Goal: Find specific page/section: Find specific page/section

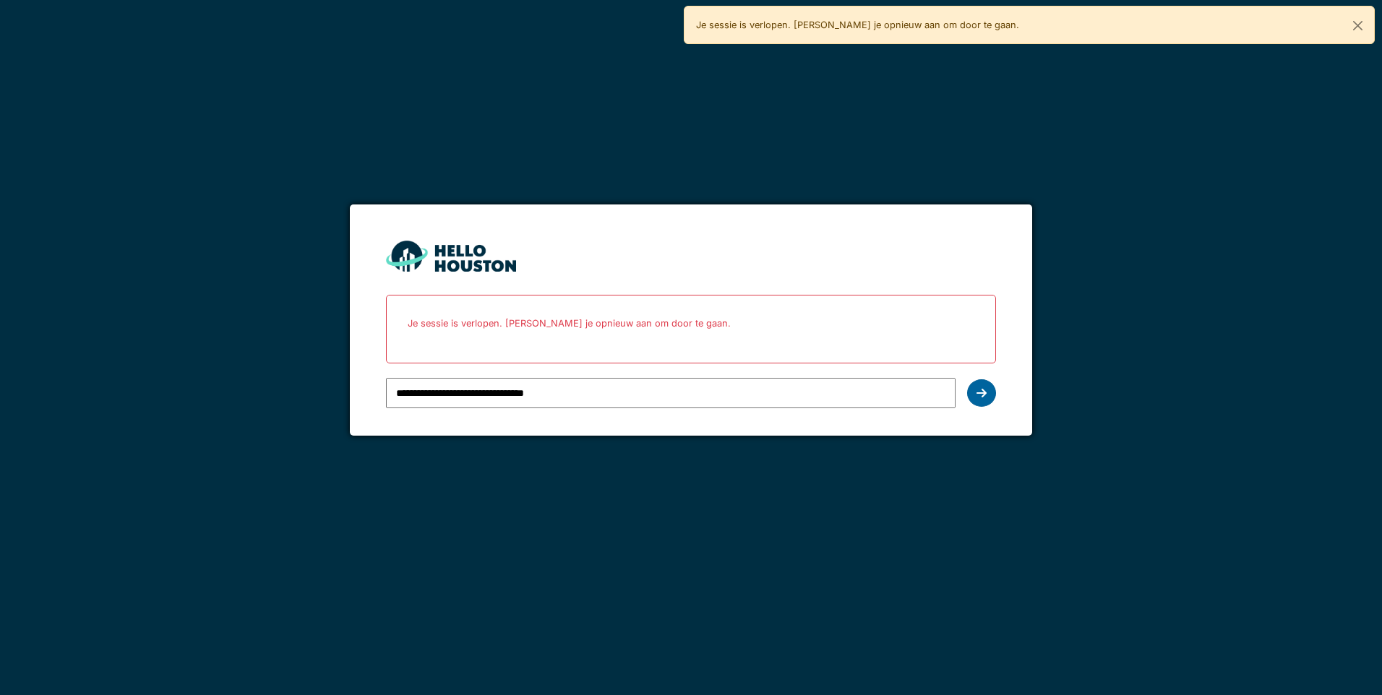
click at [979, 399] on icon at bounding box center [981, 393] width 10 height 12
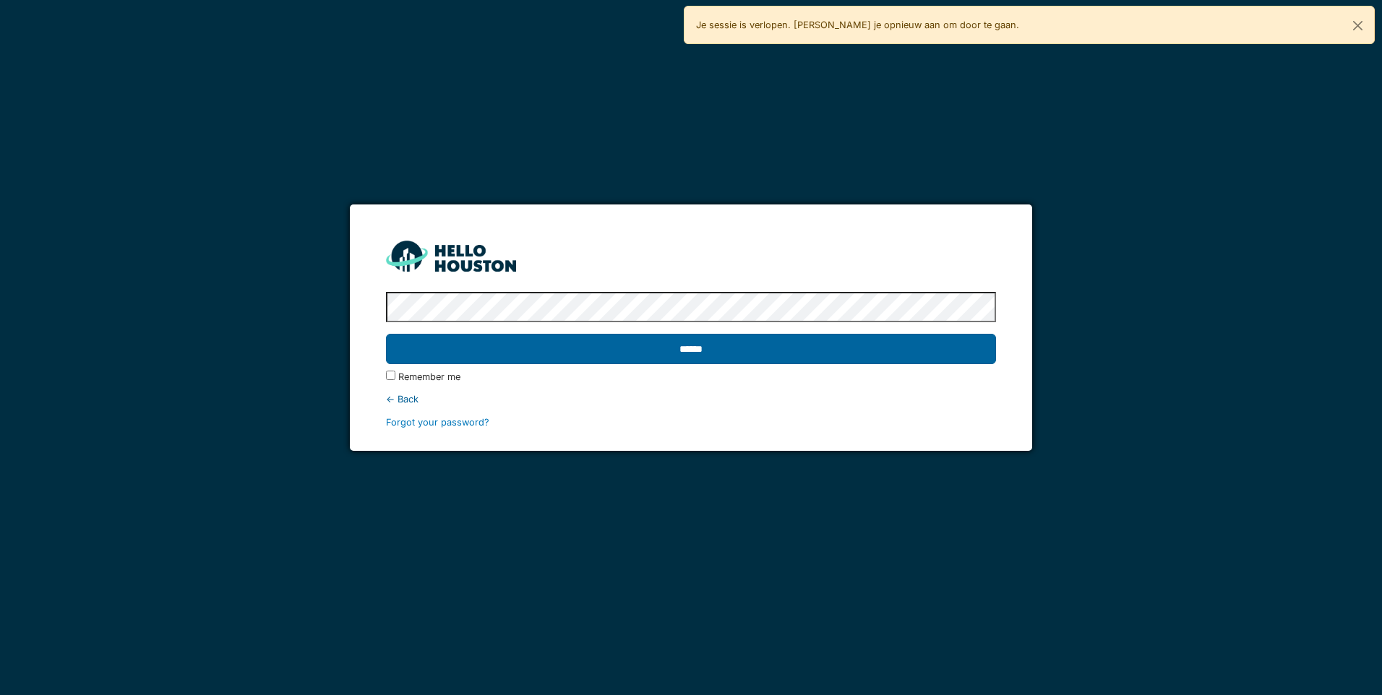
click at [751, 337] on input "******" at bounding box center [690, 349] width 609 height 30
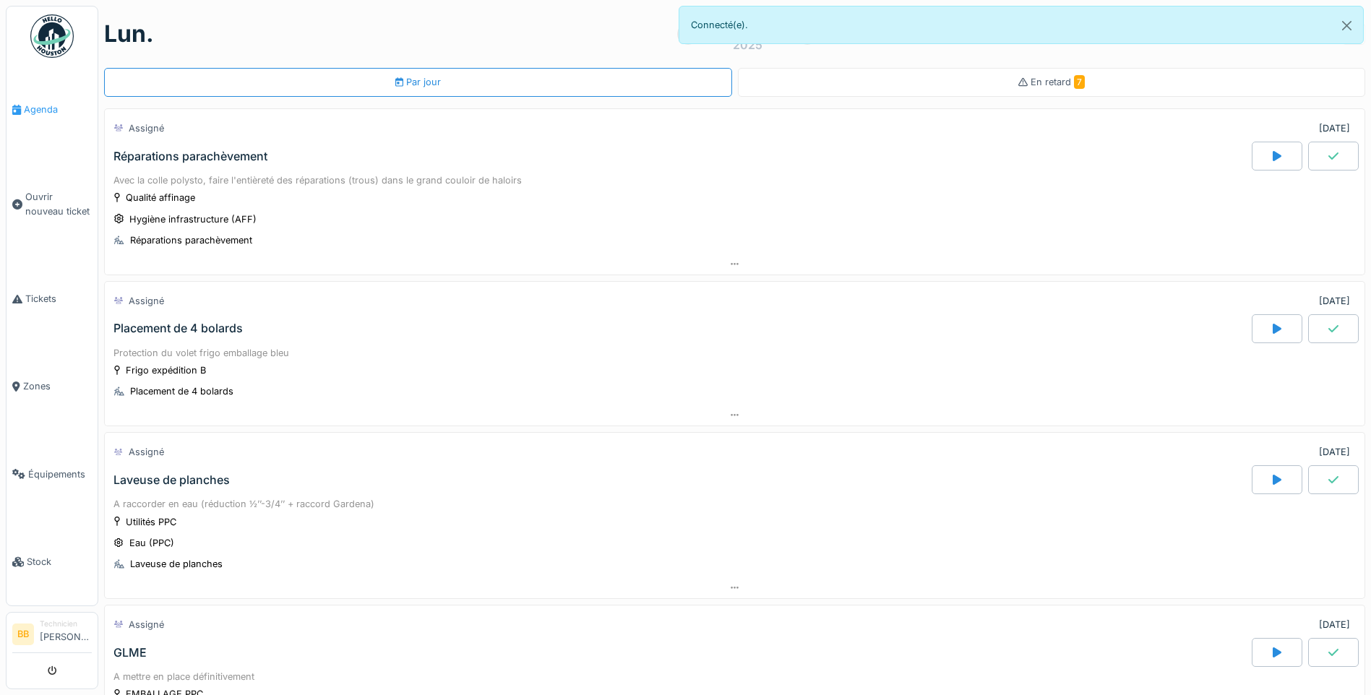
click at [44, 107] on span "Agenda" at bounding box center [58, 110] width 68 height 14
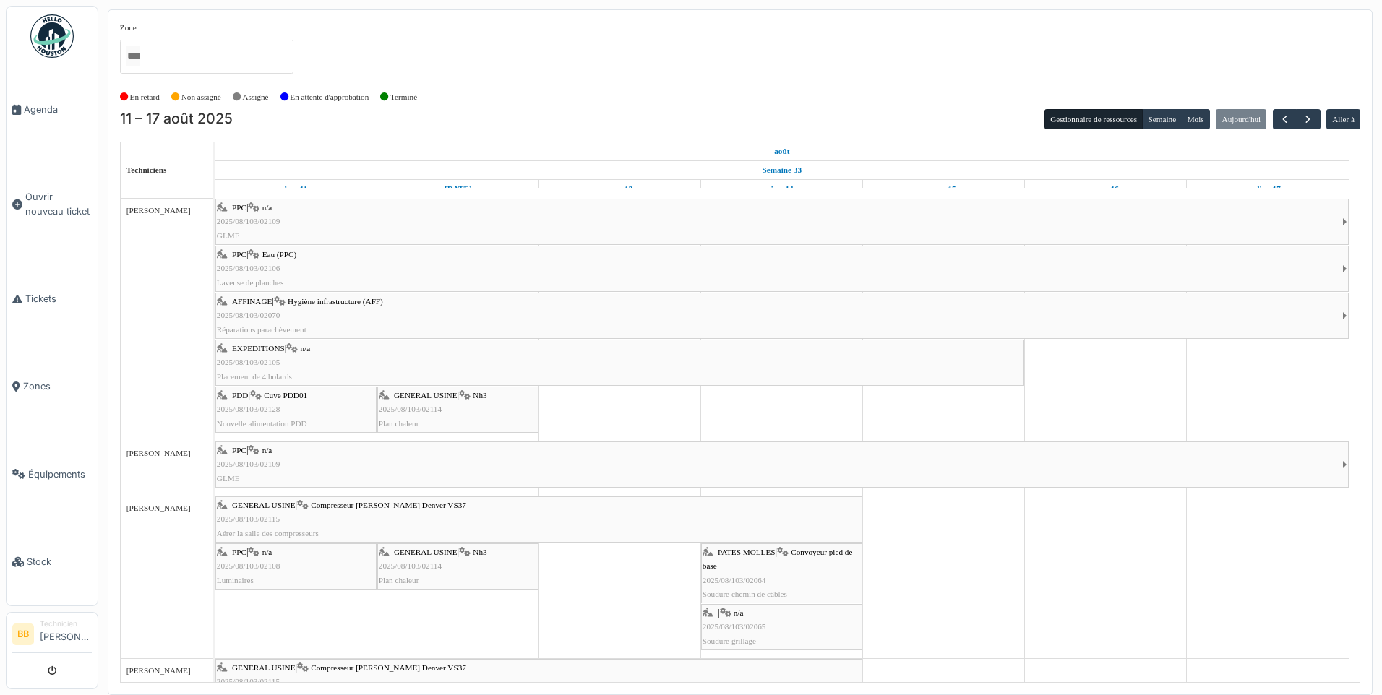
click at [342, 225] on div "PPC | n/a 2025/08/103/02109 GLME" at bounding box center [779, 222] width 1125 height 42
click at [299, 263] on div "PPC | Eau (PPC) 2025/08/103/02106 Laveuse de planches" at bounding box center [779, 269] width 1125 height 42
click at [350, 307] on div "AFFINAGE | Hygiène infrastructure (AFF) 2025/08/103/02070 Réparations parachève…" at bounding box center [779, 316] width 1125 height 42
click at [314, 361] on div "EXPEDITIONS | n/a 2025/08/103/02105 Placement de 4 bolards" at bounding box center [620, 363] width 806 height 42
click at [286, 413] on div "PDD | Cuve PDD01 2025/08/103/02128 Nouvelle alimentation PDD" at bounding box center [296, 410] width 158 height 42
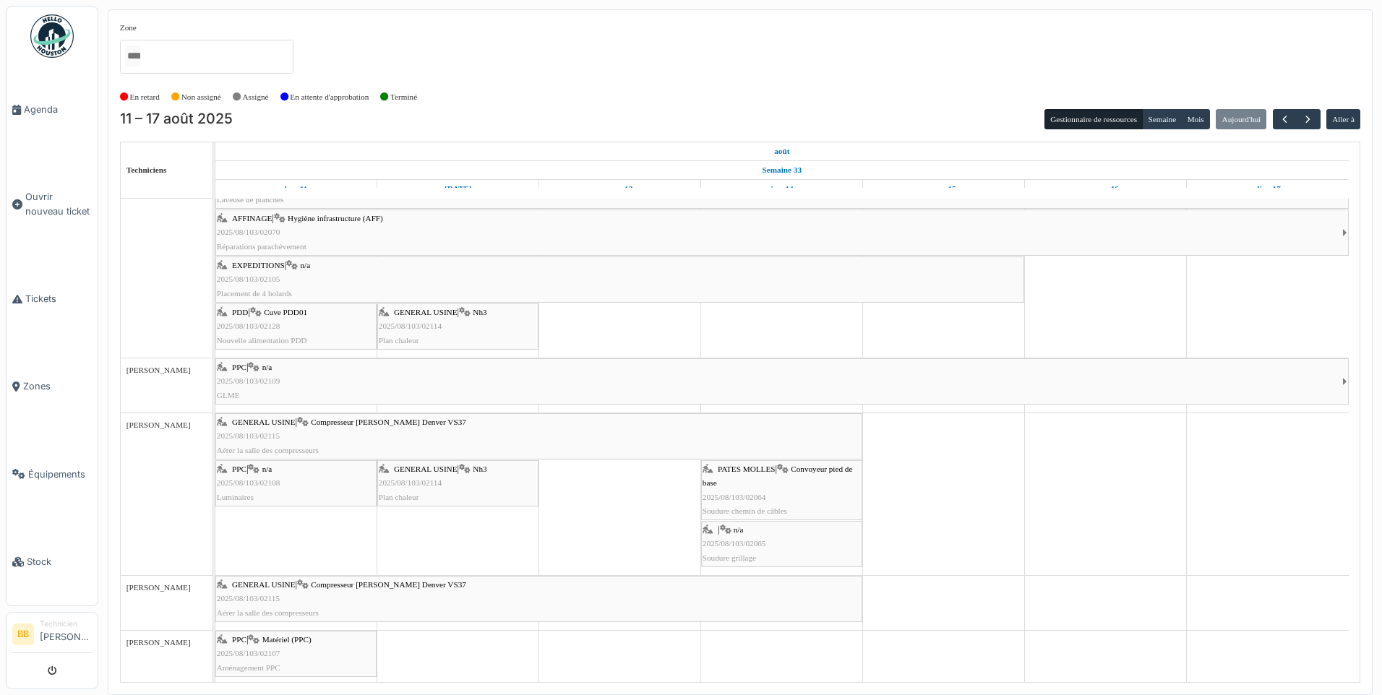
scroll to position [86, 0]
click at [762, 482] on div "PATES MOLLES | Convoyeur pied de base 2025/08/103/02064 Soudure chemin de câbles" at bounding box center [781, 488] width 158 height 56
click at [433, 317] on div "GENERAL USINE | Nh3 2025/08/103/02114 Plan chaleur" at bounding box center [458, 324] width 158 height 42
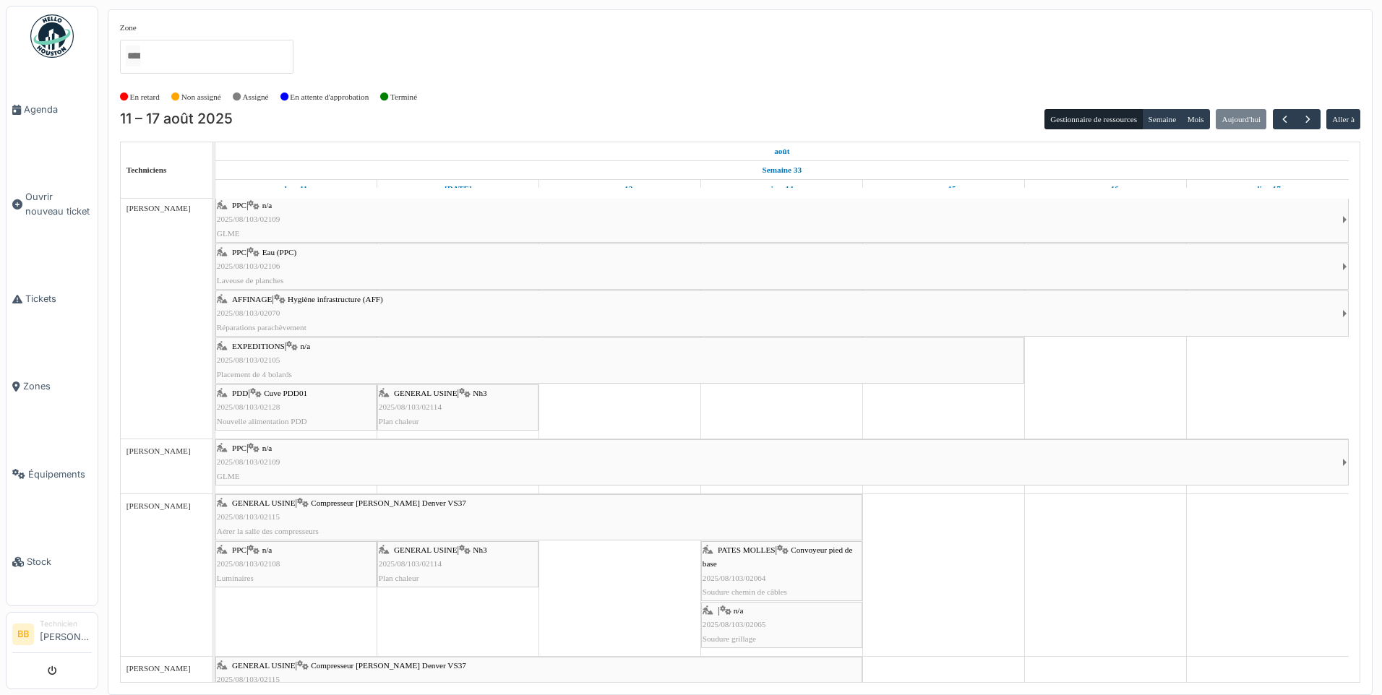
scroll to position [0, 0]
click at [273, 225] on span "2025/08/103/02109" at bounding box center [249, 221] width 64 height 9
click at [305, 314] on div "AFFINAGE | Hygiène infrastructure (AFF) 2025/08/103/02070 Réparations parachève…" at bounding box center [779, 316] width 1125 height 42
click at [255, 217] on span "2025/08/103/02109" at bounding box center [249, 221] width 64 height 9
click at [275, 270] on span "2025/08/103/02106" at bounding box center [249, 268] width 64 height 9
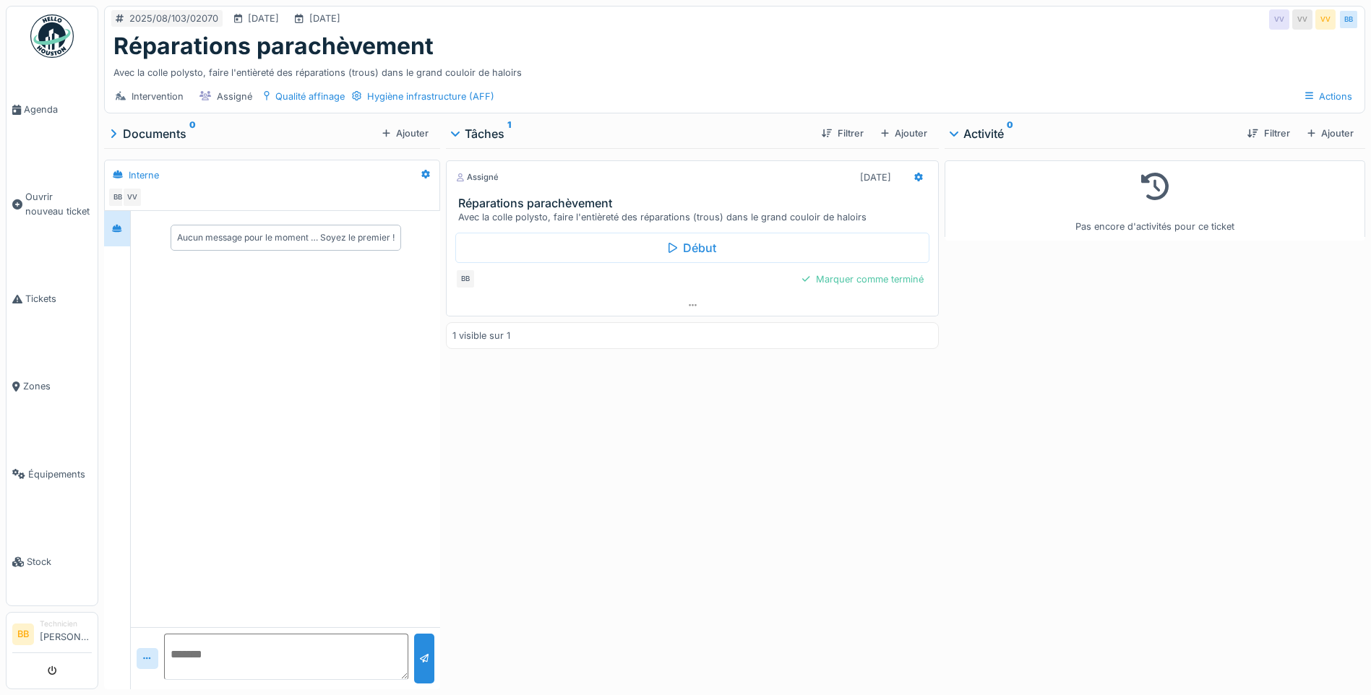
scroll to position [11, 0]
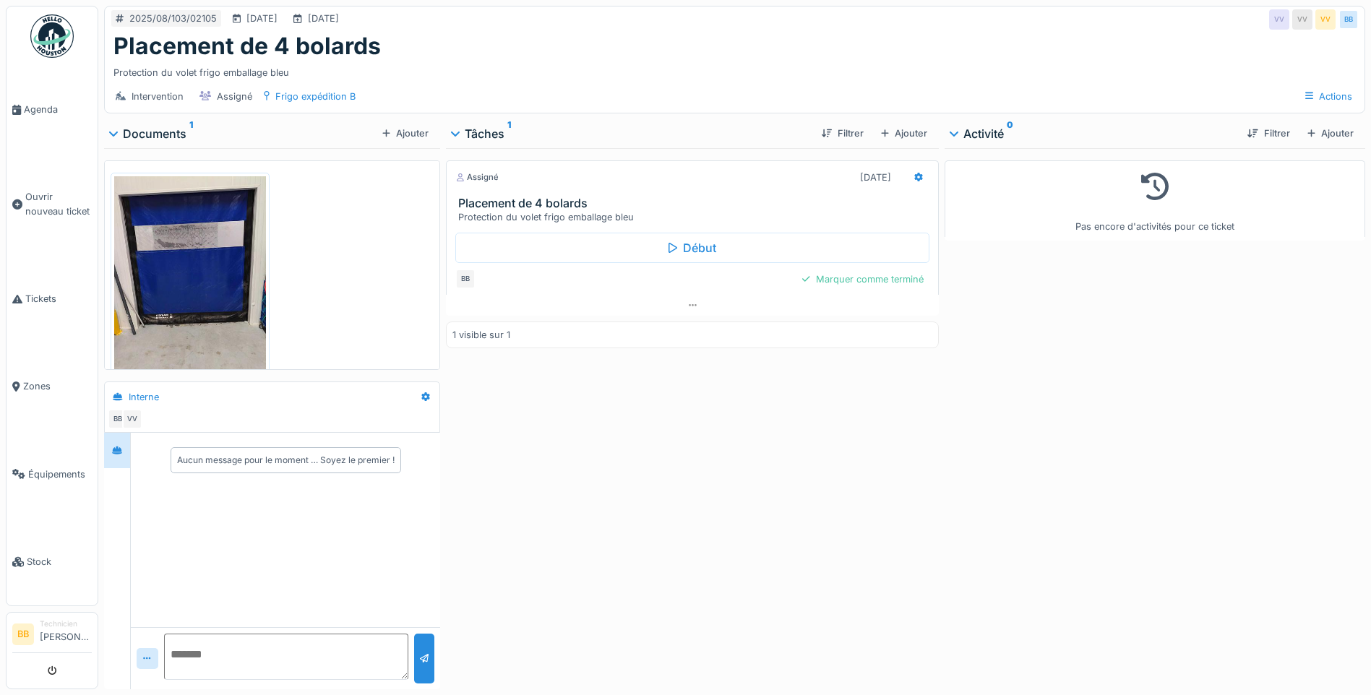
scroll to position [11, 0]
